Goal: Find specific page/section: Find specific page/section

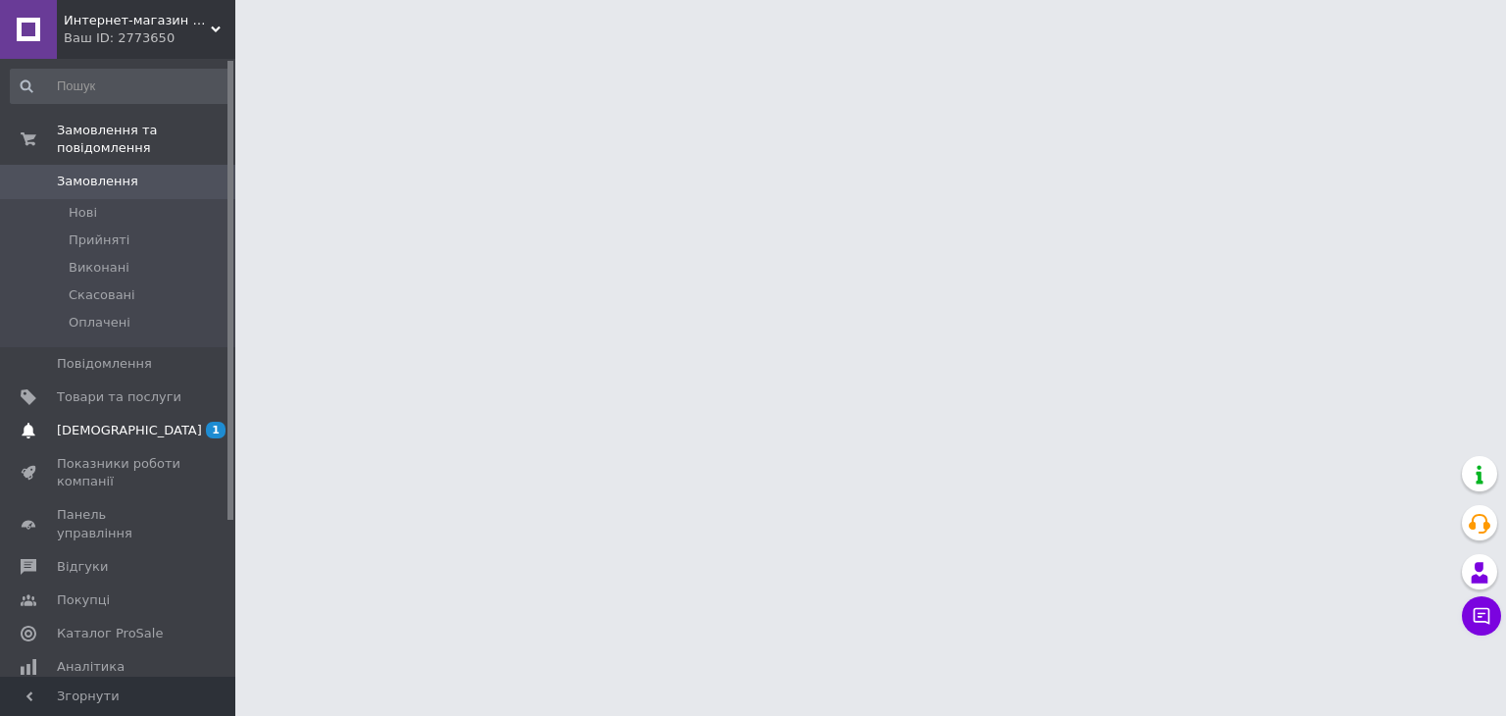
click at [119, 422] on span "[DEMOGRAPHIC_DATA]" at bounding box center [129, 431] width 145 height 18
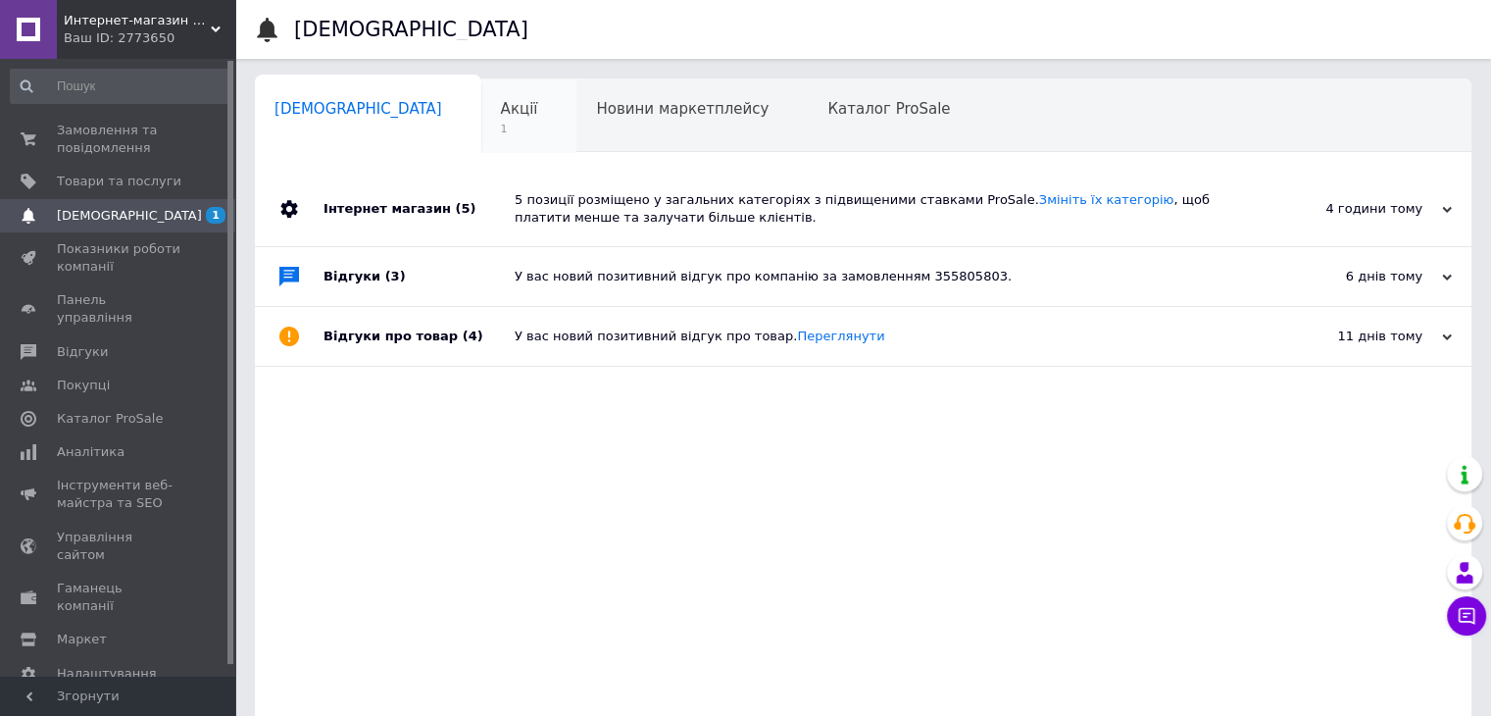
click at [501, 113] on span "Акції" at bounding box center [519, 109] width 37 height 18
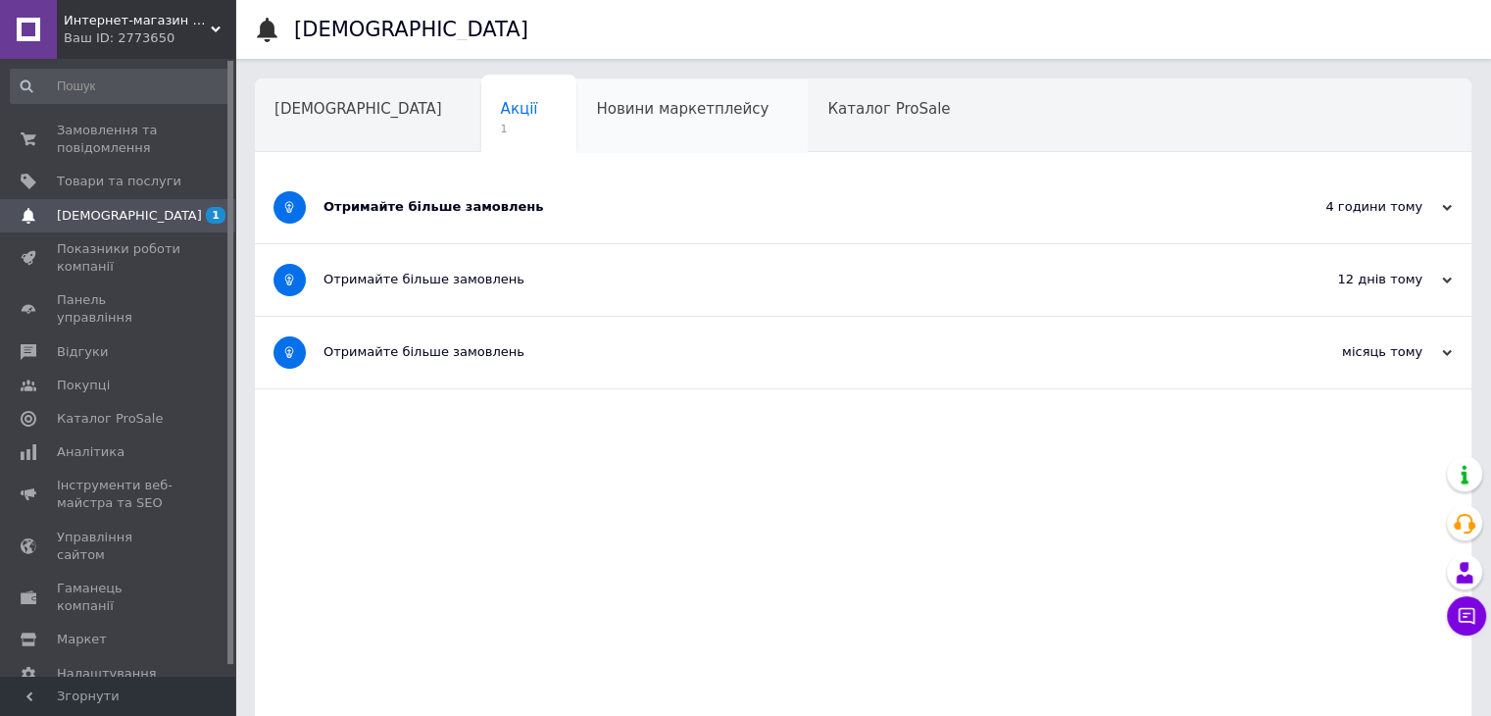
click at [608, 120] on div "Новини маркетплейсу" at bounding box center [692, 116] width 231 height 75
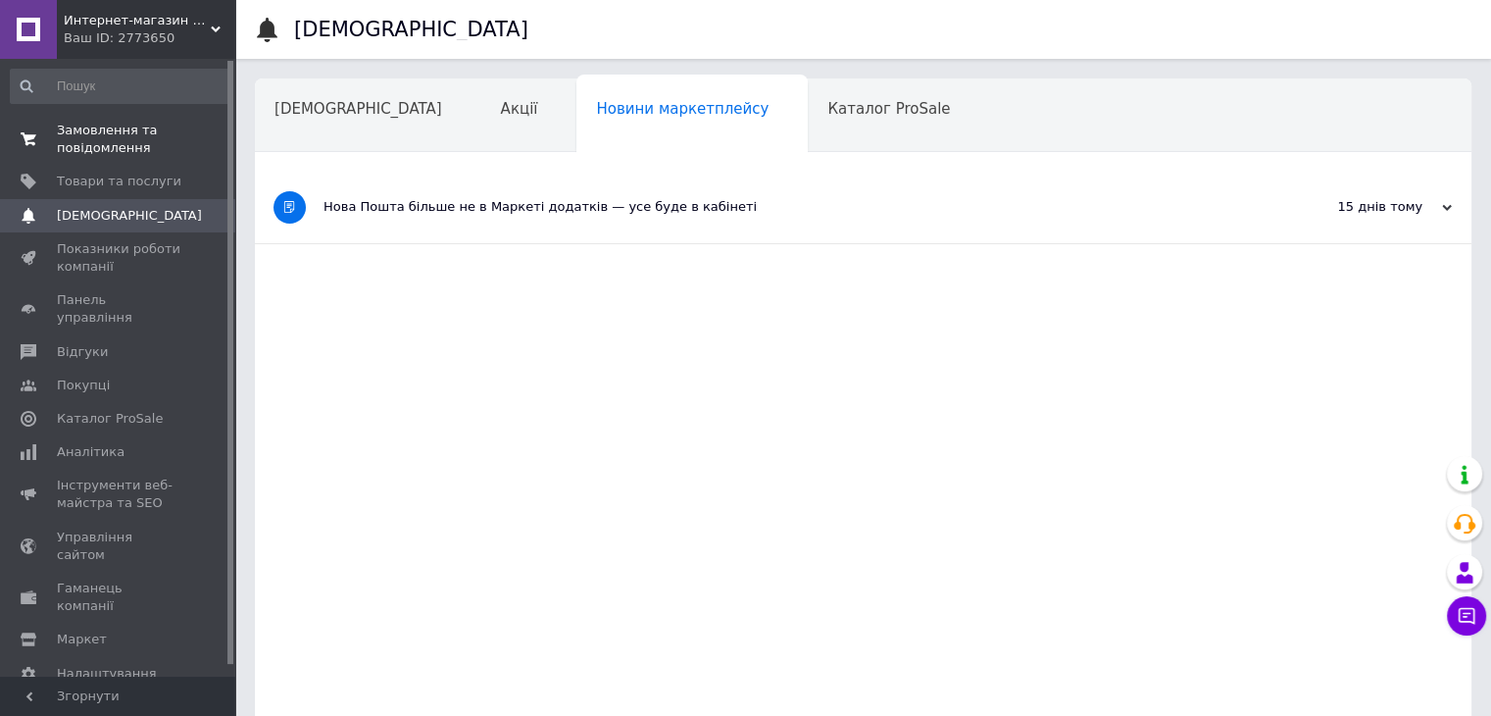
click at [121, 153] on span "Замовлення та повідомлення" at bounding box center [119, 139] width 125 height 35
